Goal: Information Seeking & Learning: Learn about a topic

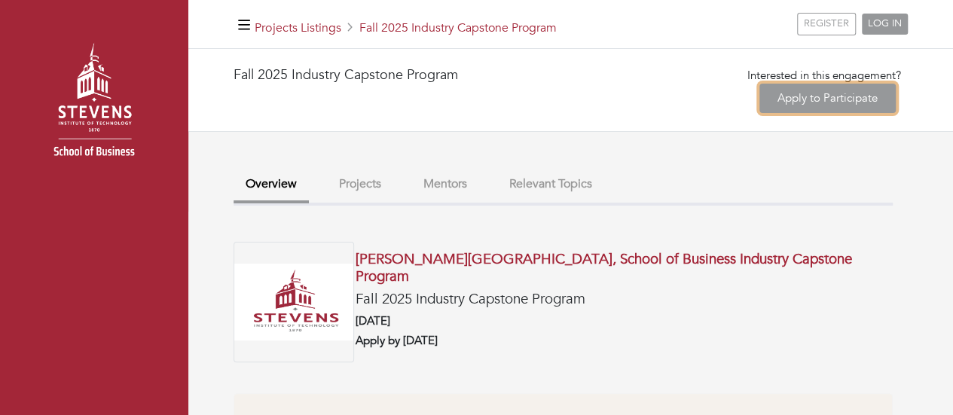
click at [800, 99] on link "Apply to Participate" at bounding box center [828, 98] width 136 height 29
click at [368, 189] on button "Projects" at bounding box center [360, 184] width 66 height 32
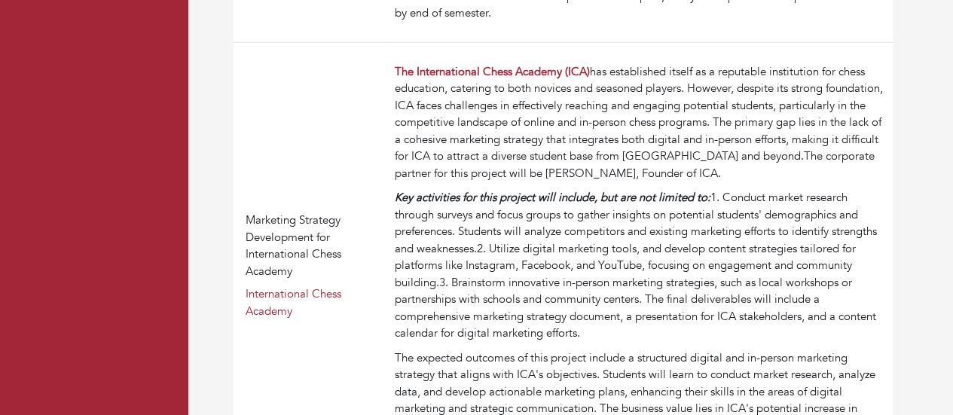
scroll to position [2125, 0]
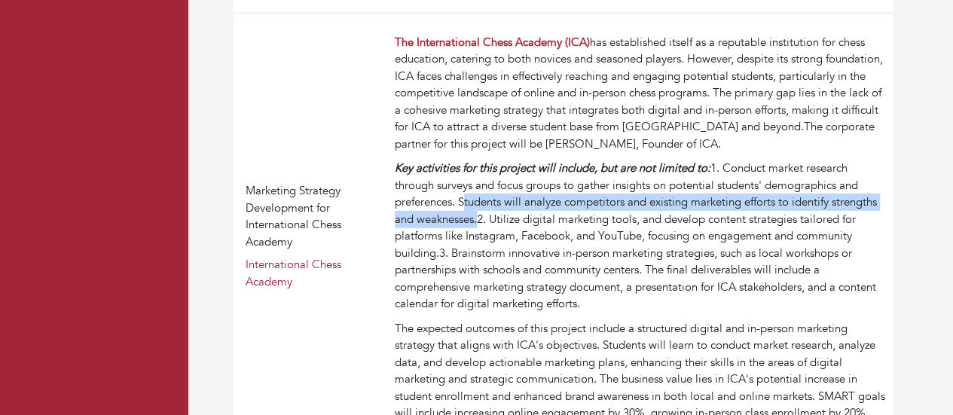
drag, startPoint x: 464, startPoint y: 195, endPoint x: 479, endPoint y: 215, distance: 24.7
click at [479, 215] on div "Key activities for this project will include, but are not limited to: 1. Conduc…" at bounding box center [641, 236] width 492 height 153
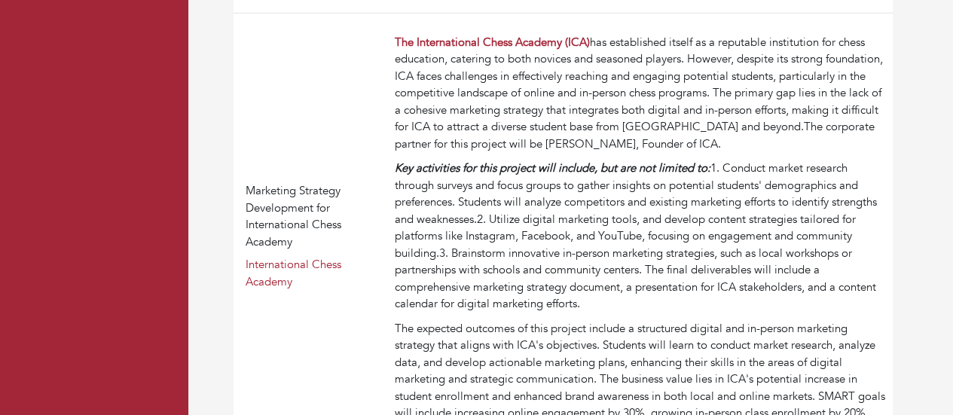
click at [861, 255] on div "Key activities for this project will include, but are not limited to: 1. Conduc…" at bounding box center [641, 236] width 492 height 153
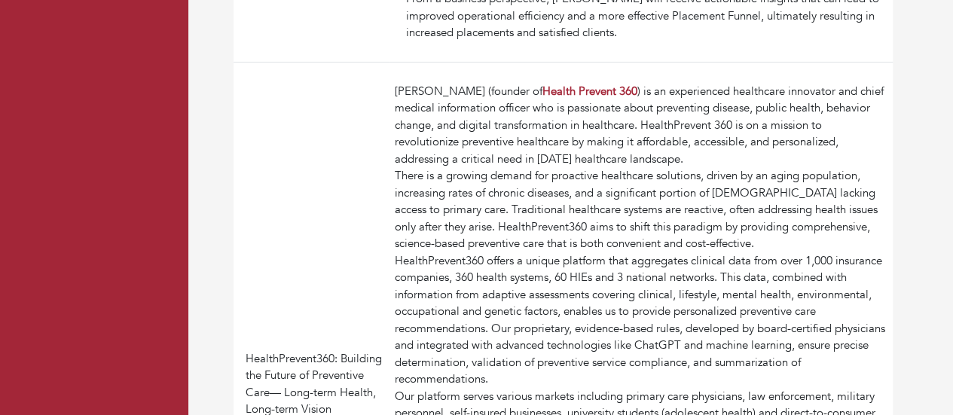
scroll to position [3481, 0]
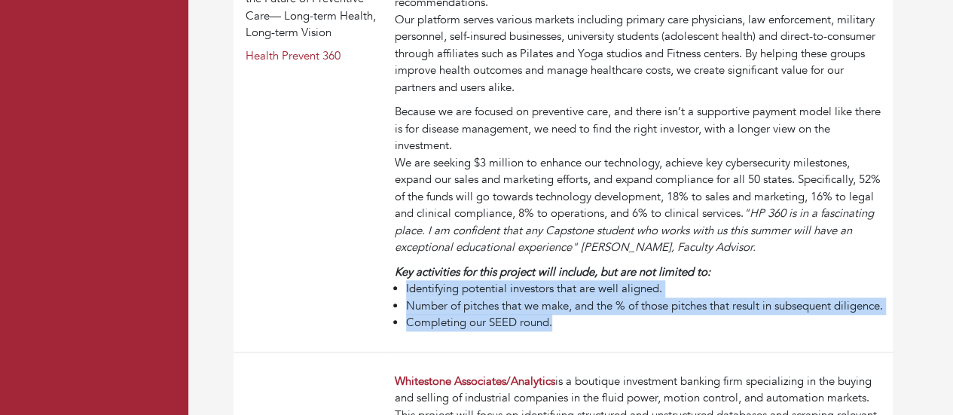
drag, startPoint x: 403, startPoint y: 286, endPoint x: 562, endPoint y: 332, distance: 165.5
click at [562, 332] on ul "Identifying potential investors that are well aligned. Number of pitches that w…" at bounding box center [641, 305] width 492 height 51
click at [592, 332] on li "Completing our SEED round." at bounding box center [646, 322] width 481 height 17
click at [861, 286] on li "Identifying potential investors that are well aligned." at bounding box center [646, 288] width 481 height 17
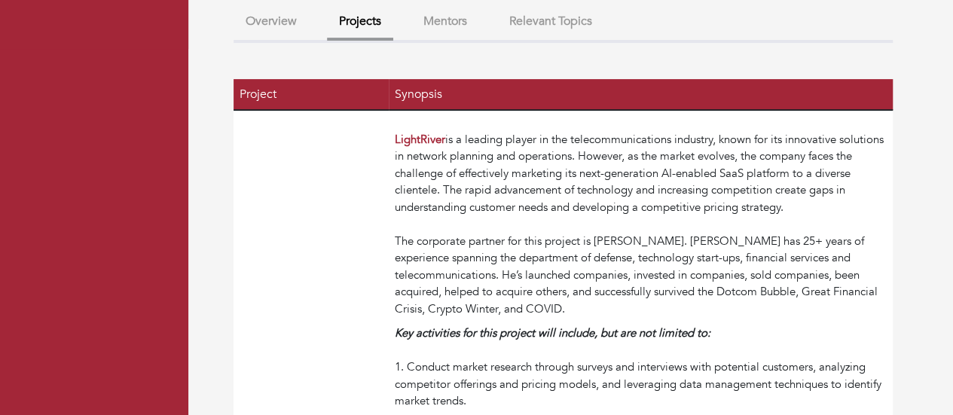
scroll to position [170, 0]
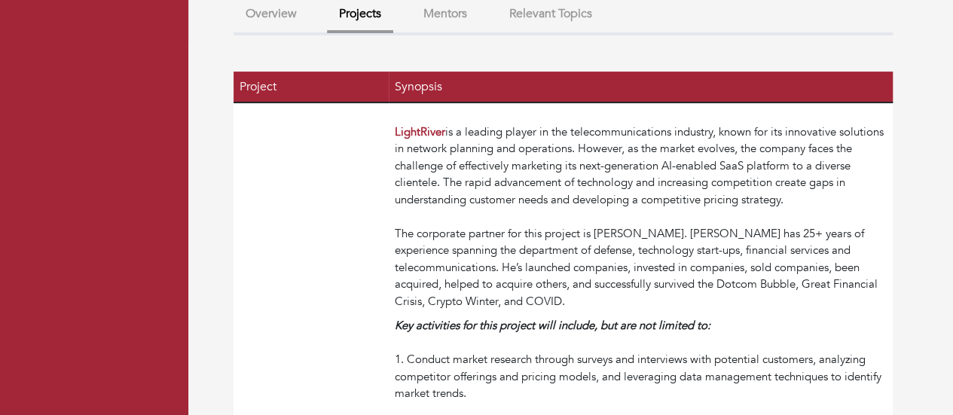
click at [565, 26] on button "Relevant Topics" at bounding box center [550, 14] width 107 height 32
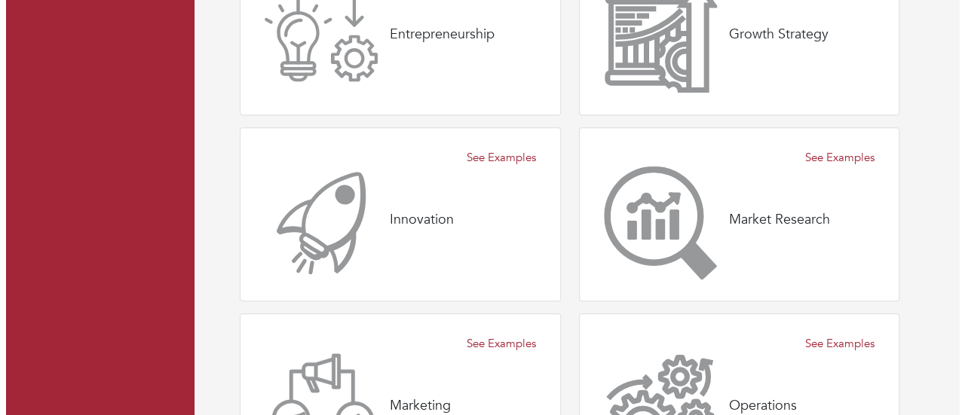
scroll to position [720, 0]
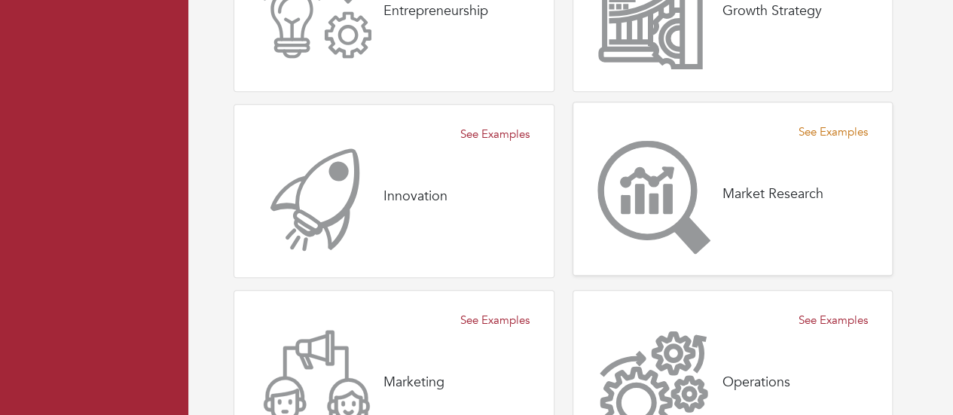
click at [812, 132] on link "See Examples" at bounding box center [833, 132] width 69 height 17
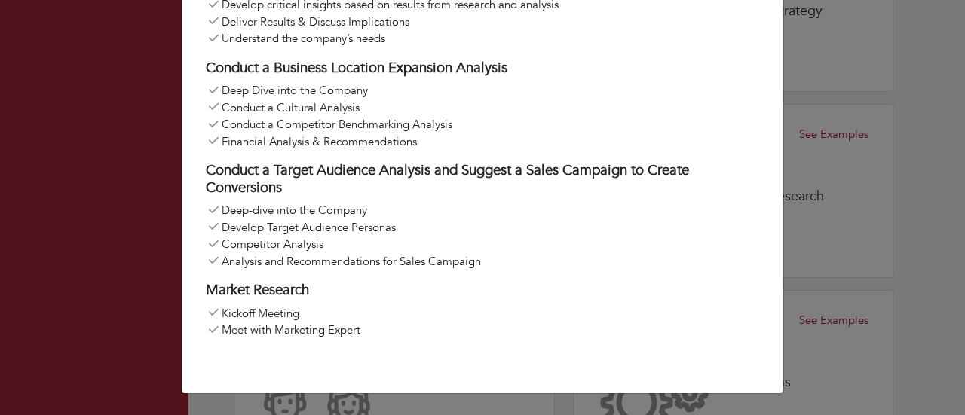
scroll to position [376, 0]
click at [925, 55] on div "Market Research Develop a Set of Categories & Target Market Landscapes for a Te…" at bounding box center [482, 207] width 965 height 415
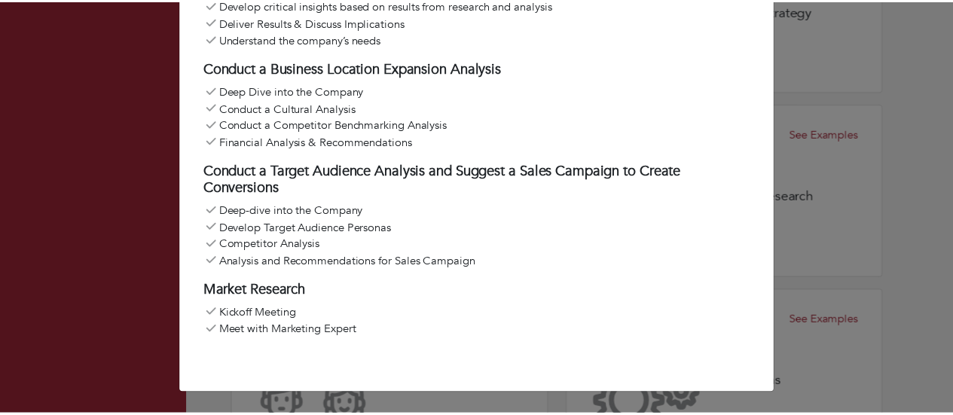
scroll to position [0, 0]
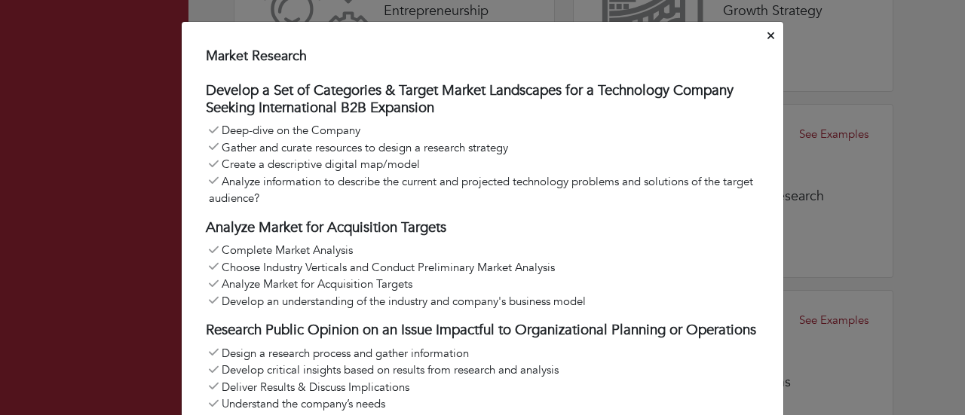
click at [767, 41] on icon "Close" at bounding box center [770, 35] width 7 height 11
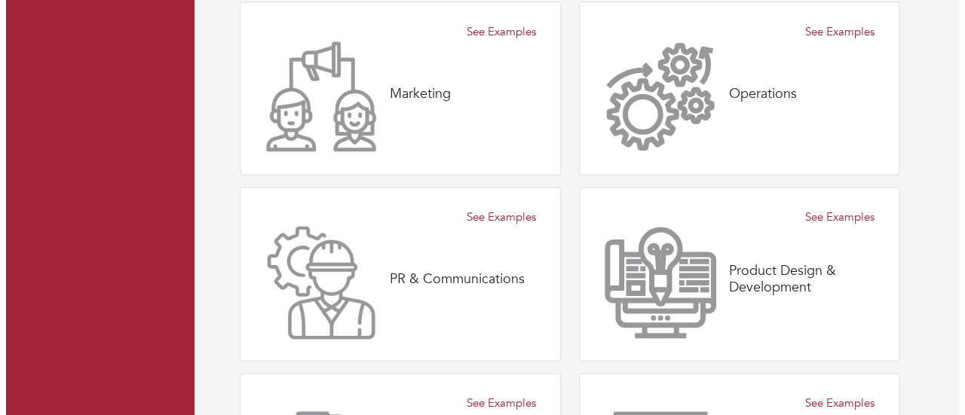
scroll to position [1011, 0]
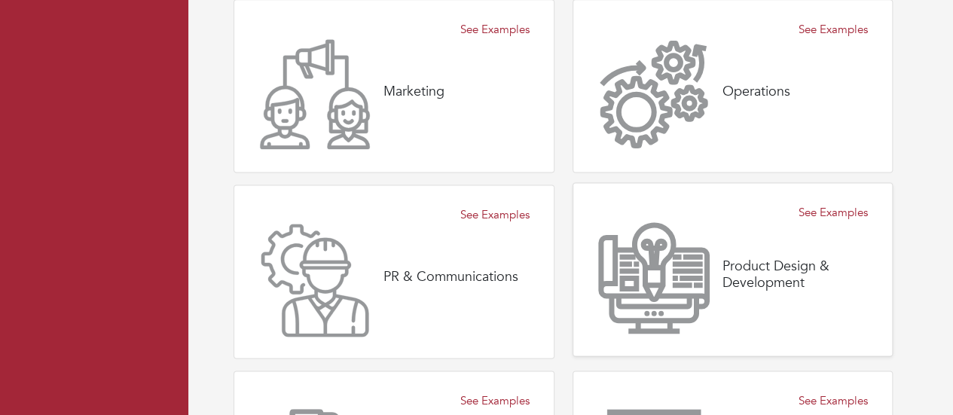
click at [617, 271] on icon at bounding box center [654, 278] width 113 height 113
click at [654, 272] on icon at bounding box center [654, 278] width 113 height 113
click at [803, 250] on div "Product Design & Development" at bounding box center [733, 278] width 271 height 113
click at [835, 208] on link "See Examples" at bounding box center [833, 212] width 69 height 17
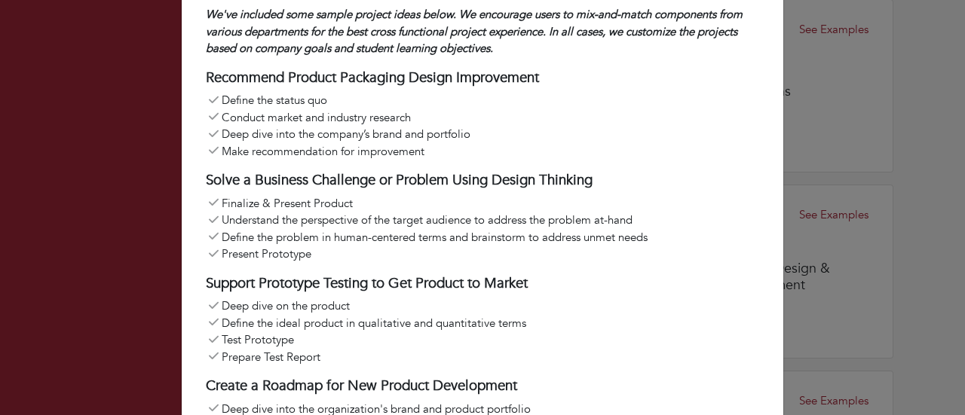
scroll to position [0, 0]
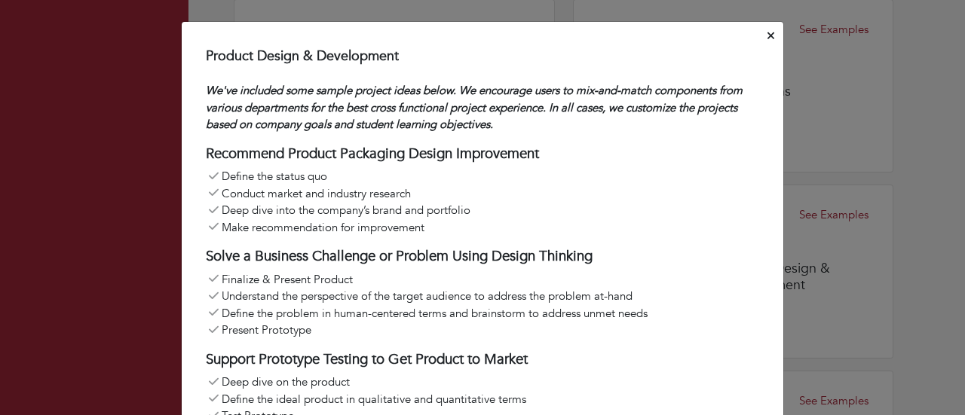
click at [767, 40] on icon "Close" at bounding box center [770, 35] width 7 height 11
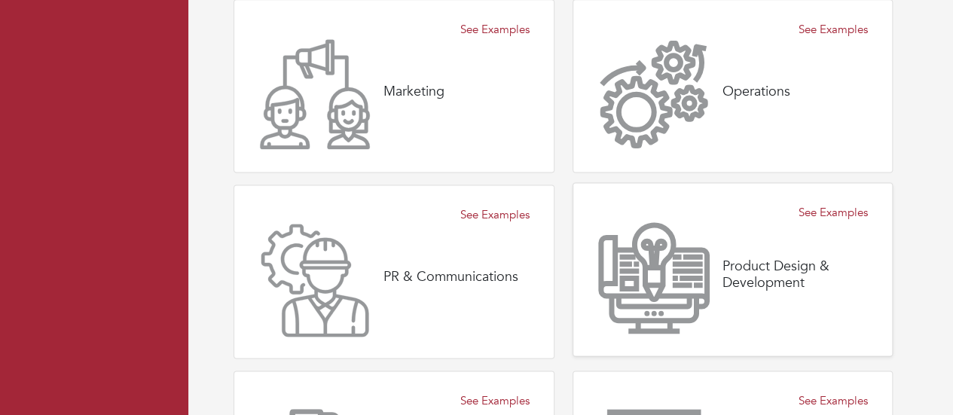
click at [696, 292] on icon at bounding box center [653, 277] width 109 height 109
click at [826, 210] on link "See Examples" at bounding box center [833, 212] width 69 height 17
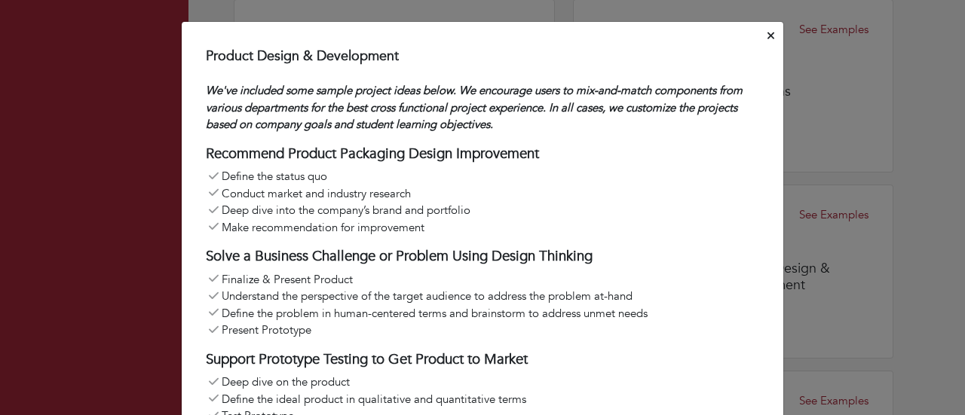
click at [767, 35] on icon "Close" at bounding box center [770, 35] width 7 height 7
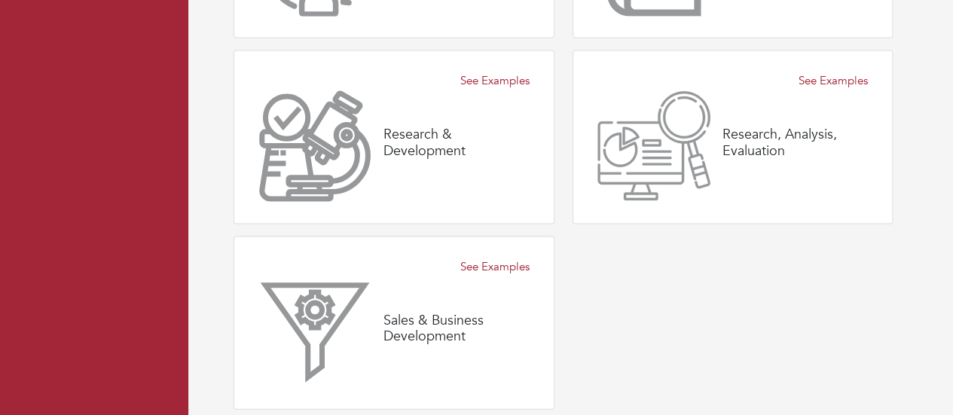
scroll to position [1518, 0]
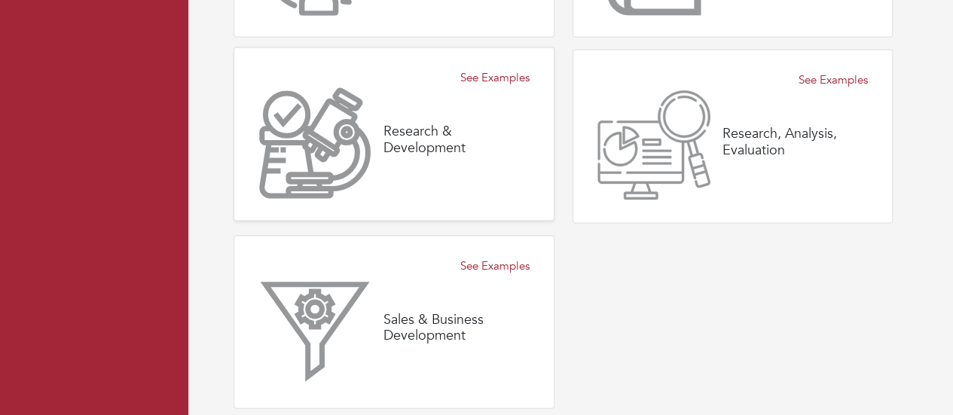
click at [471, 166] on div "Research & Development" at bounding box center [393, 143] width 271 height 113
click at [485, 75] on link "See Examples" at bounding box center [494, 77] width 69 height 17
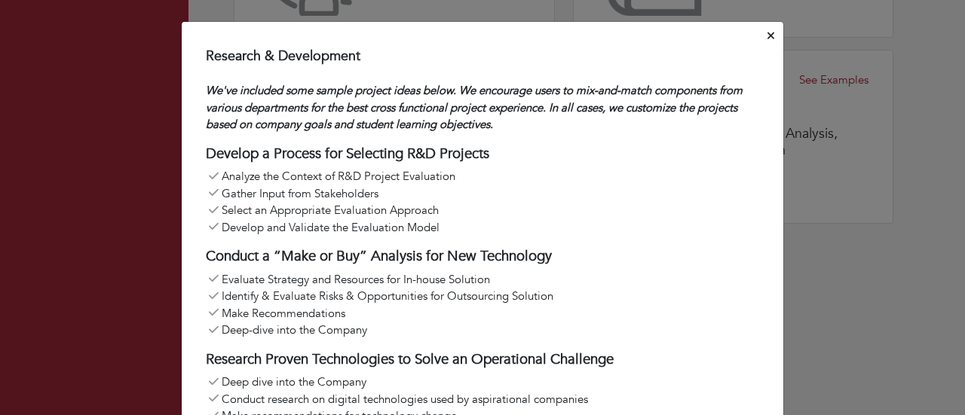
click at [767, 36] on icon "Close" at bounding box center [770, 35] width 7 height 7
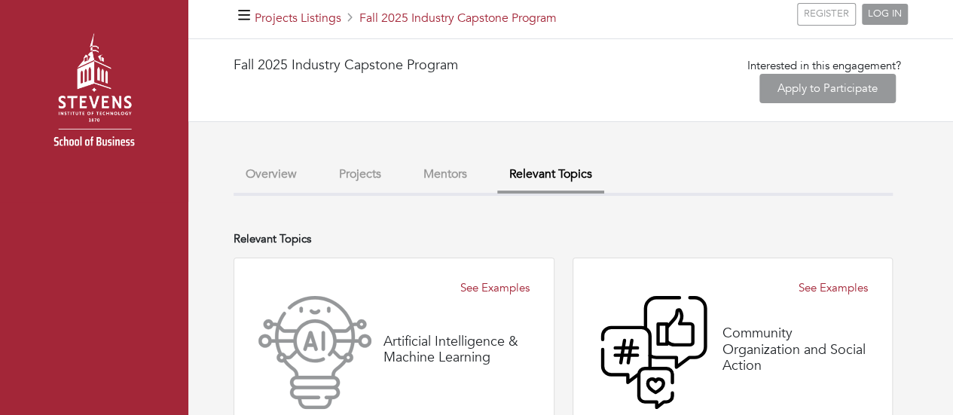
scroll to position [0, 0]
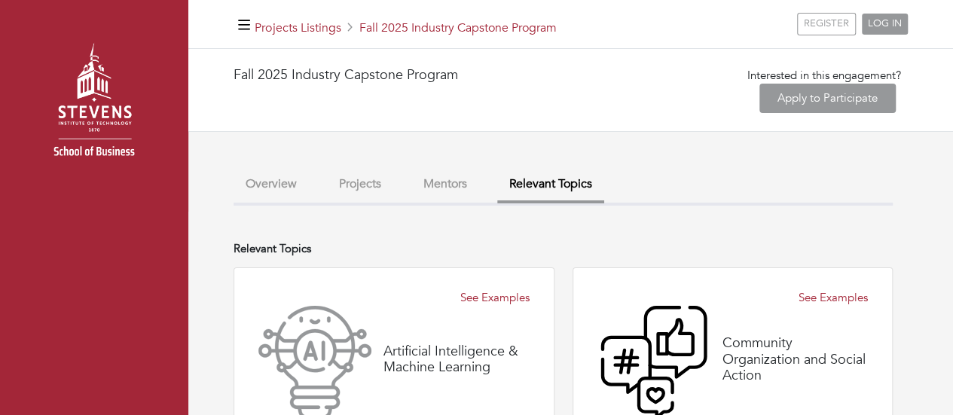
click at [353, 189] on button "Projects" at bounding box center [360, 184] width 66 height 32
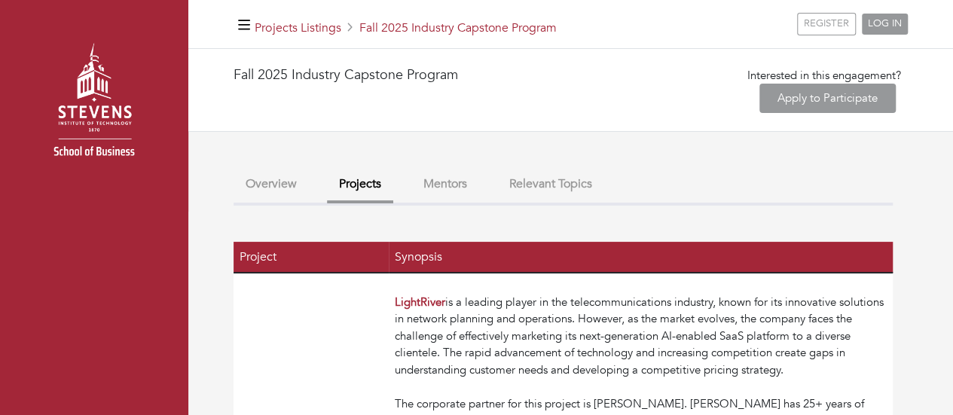
click at [446, 185] on button "Mentors" at bounding box center [445, 184] width 68 height 32
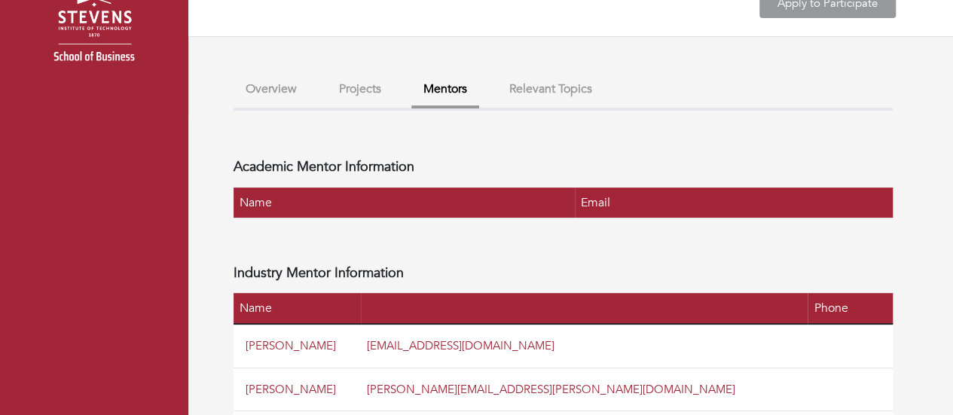
scroll to position [89, 0]
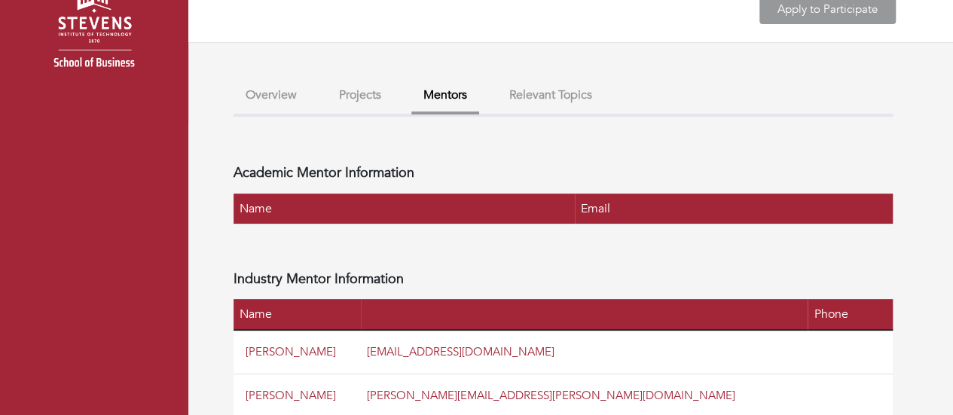
click at [518, 92] on button "Relevant Topics" at bounding box center [550, 95] width 107 height 32
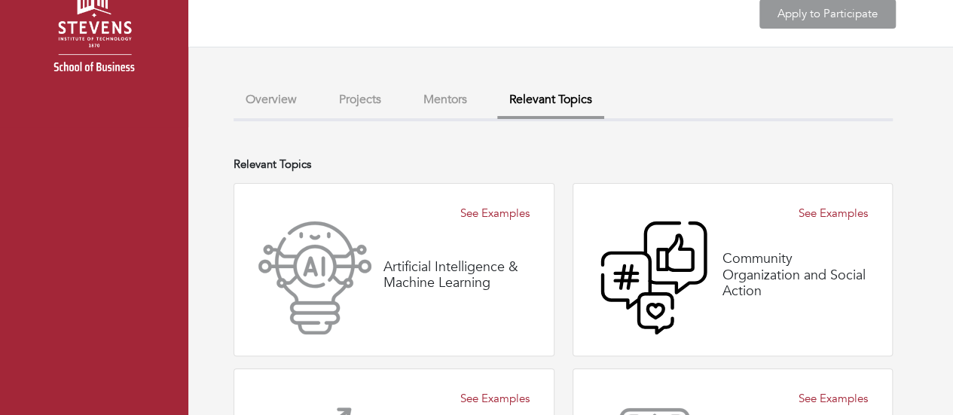
scroll to position [90, 0]
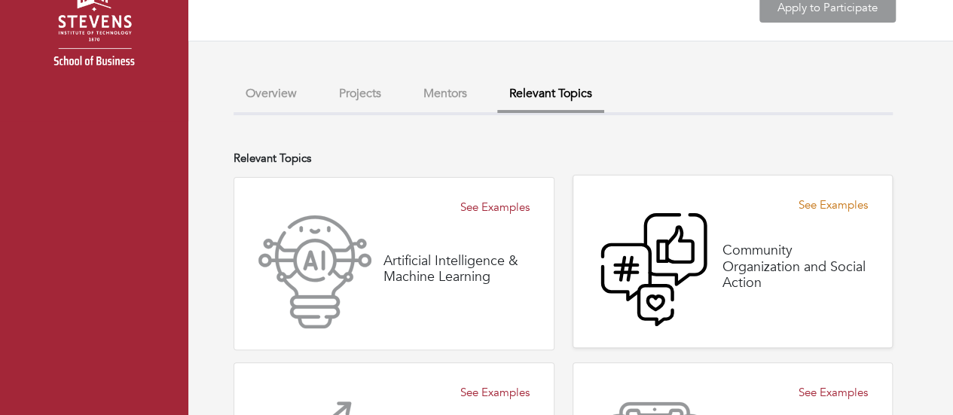
click at [821, 198] on link "See Examples" at bounding box center [833, 205] width 69 height 17
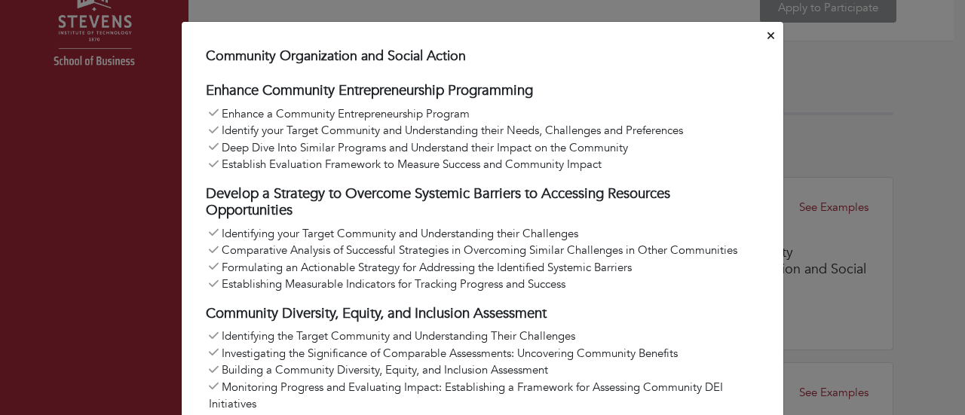
click at [769, 35] on button "Close" at bounding box center [770, 36] width 13 height 23
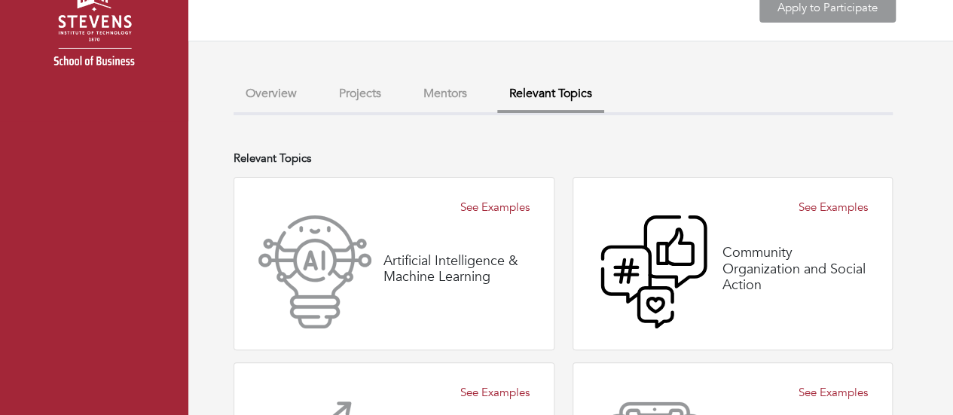
click at [354, 106] on button "Projects" at bounding box center [360, 94] width 66 height 32
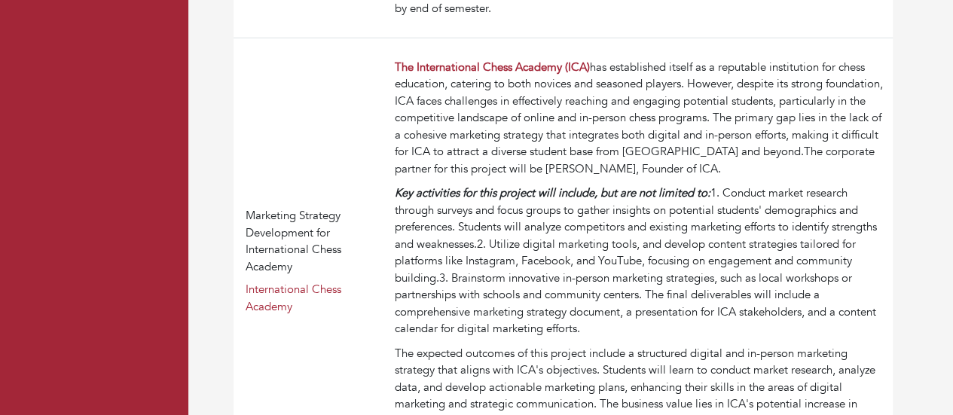
scroll to position [2101, 0]
click at [643, 229] on div "Key activities for this project will include, but are not limited to: 1. Conduc…" at bounding box center [641, 260] width 492 height 153
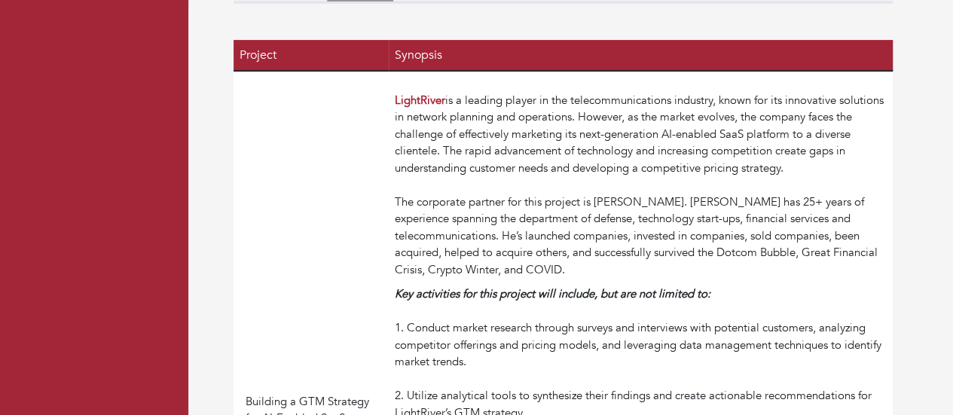
scroll to position [188, 0]
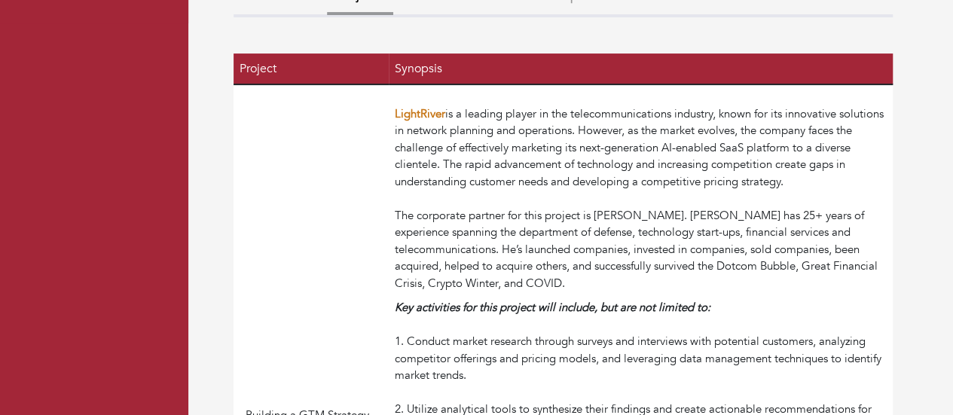
click at [421, 108] on strong "LightRiver" at bounding box center [420, 113] width 50 height 15
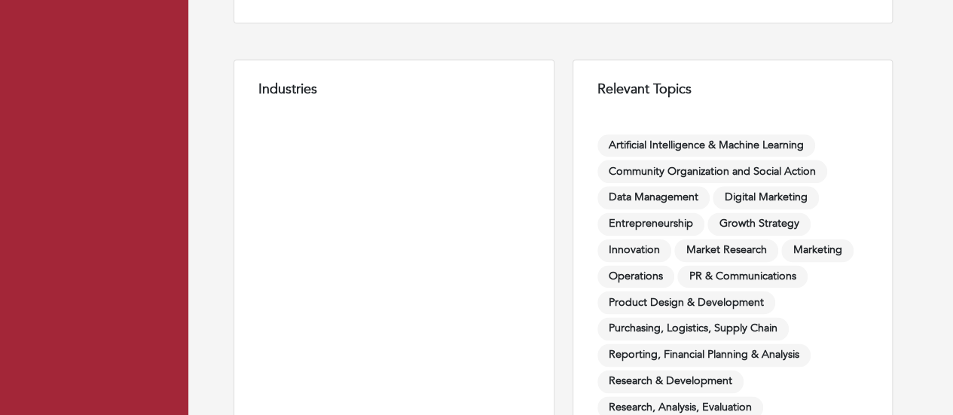
scroll to position [414, 0]
